Goal: Task Accomplishment & Management: Use online tool/utility

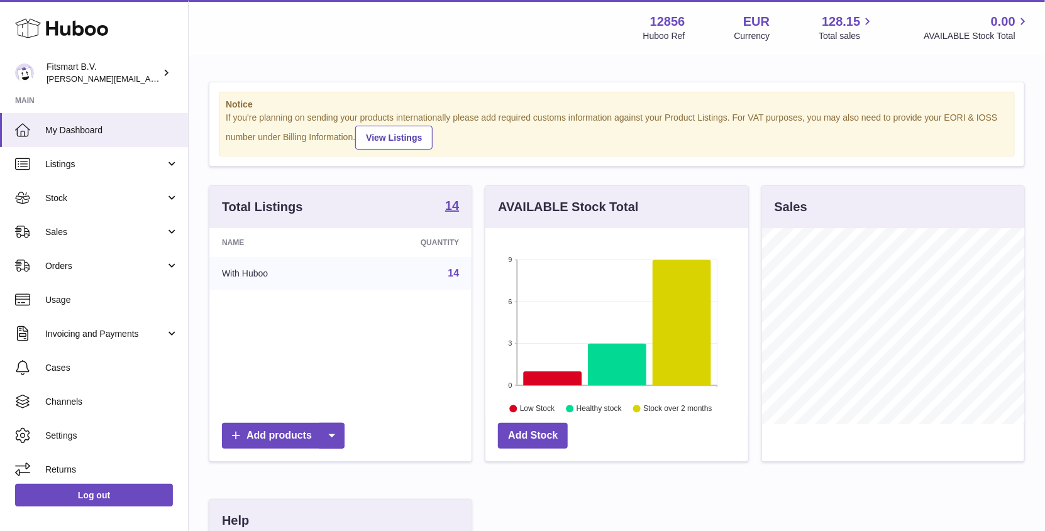
scroll to position [196, 263]
click at [75, 230] on span "Sales" at bounding box center [105, 232] width 120 height 12
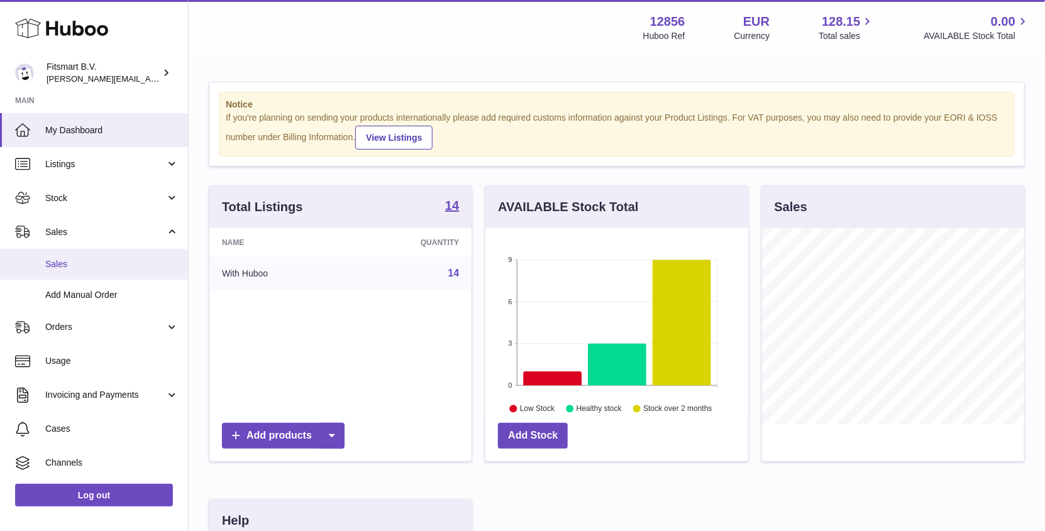
click at [104, 262] on span "Sales" at bounding box center [111, 264] width 133 height 12
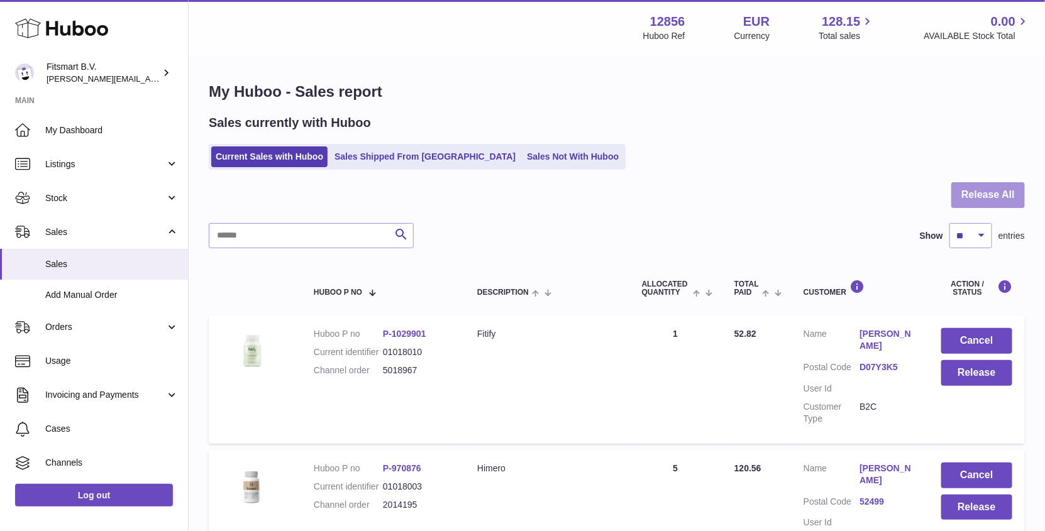
click at [965, 194] on button "Release All" at bounding box center [988, 195] width 74 height 26
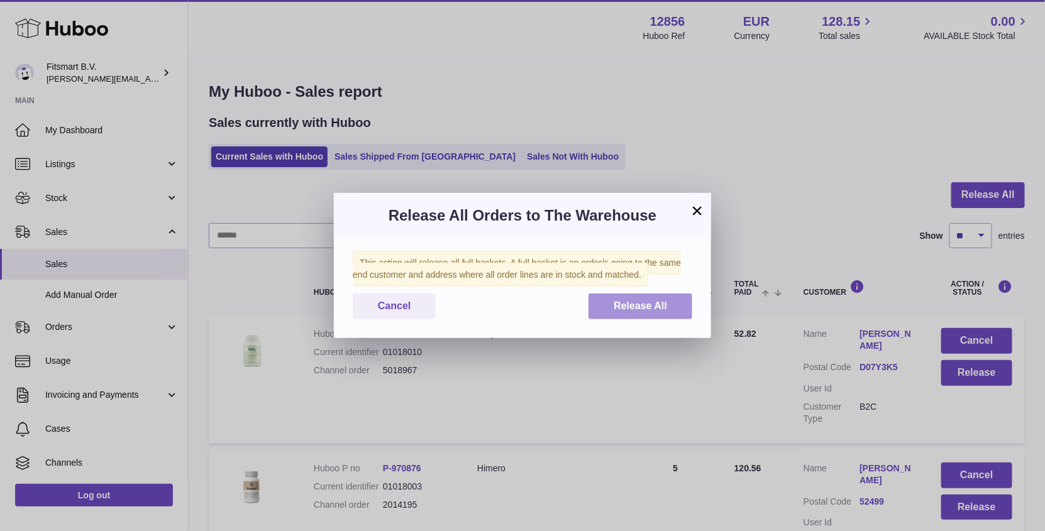
click at [638, 308] on span "Release All" at bounding box center [640, 306] width 53 height 11
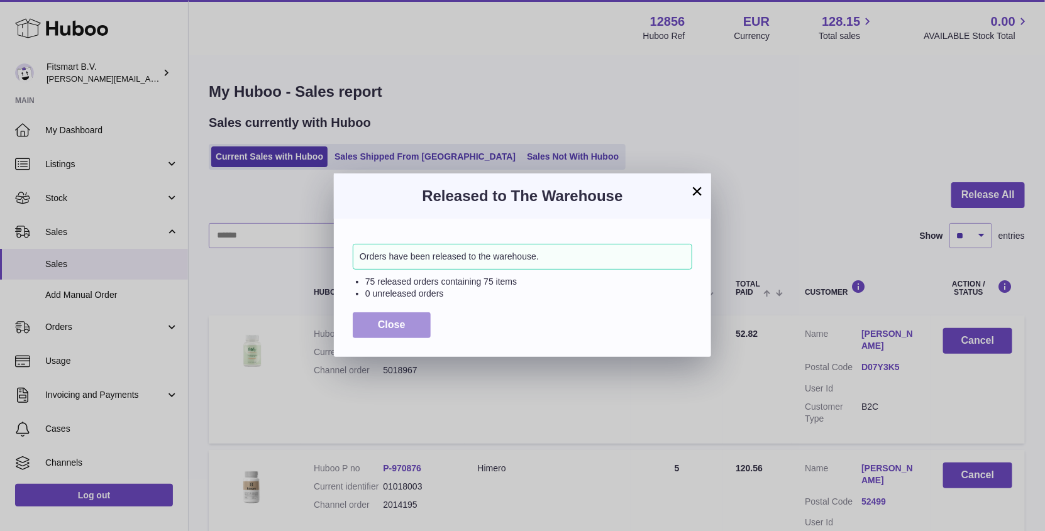
click at [397, 330] on button "Close" at bounding box center [392, 326] width 78 height 26
